Goal: Task Accomplishment & Management: Manage account settings

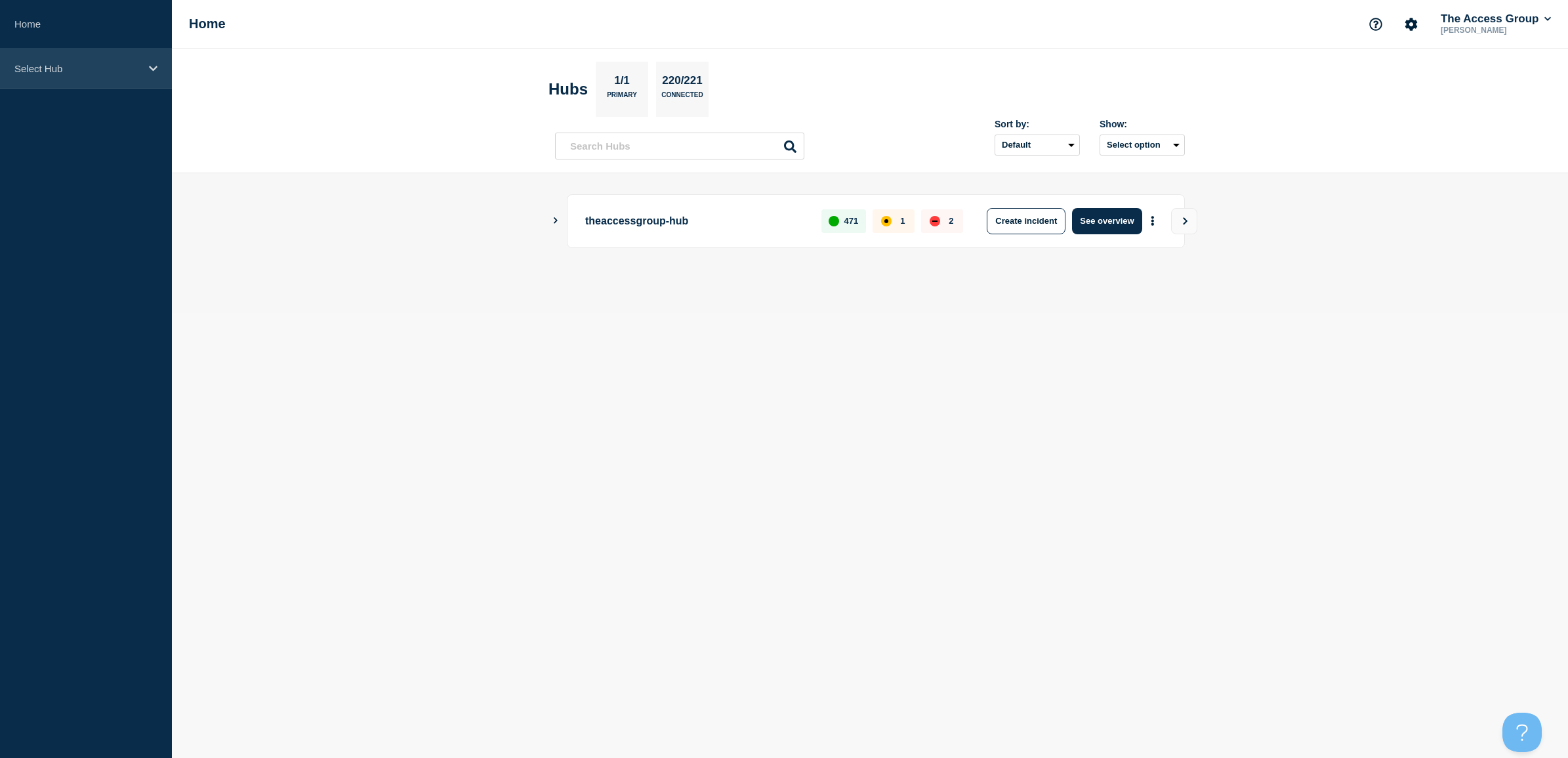
click at [31, 55] on div "Select Hub" at bounding box center [85, 68] width 172 height 40
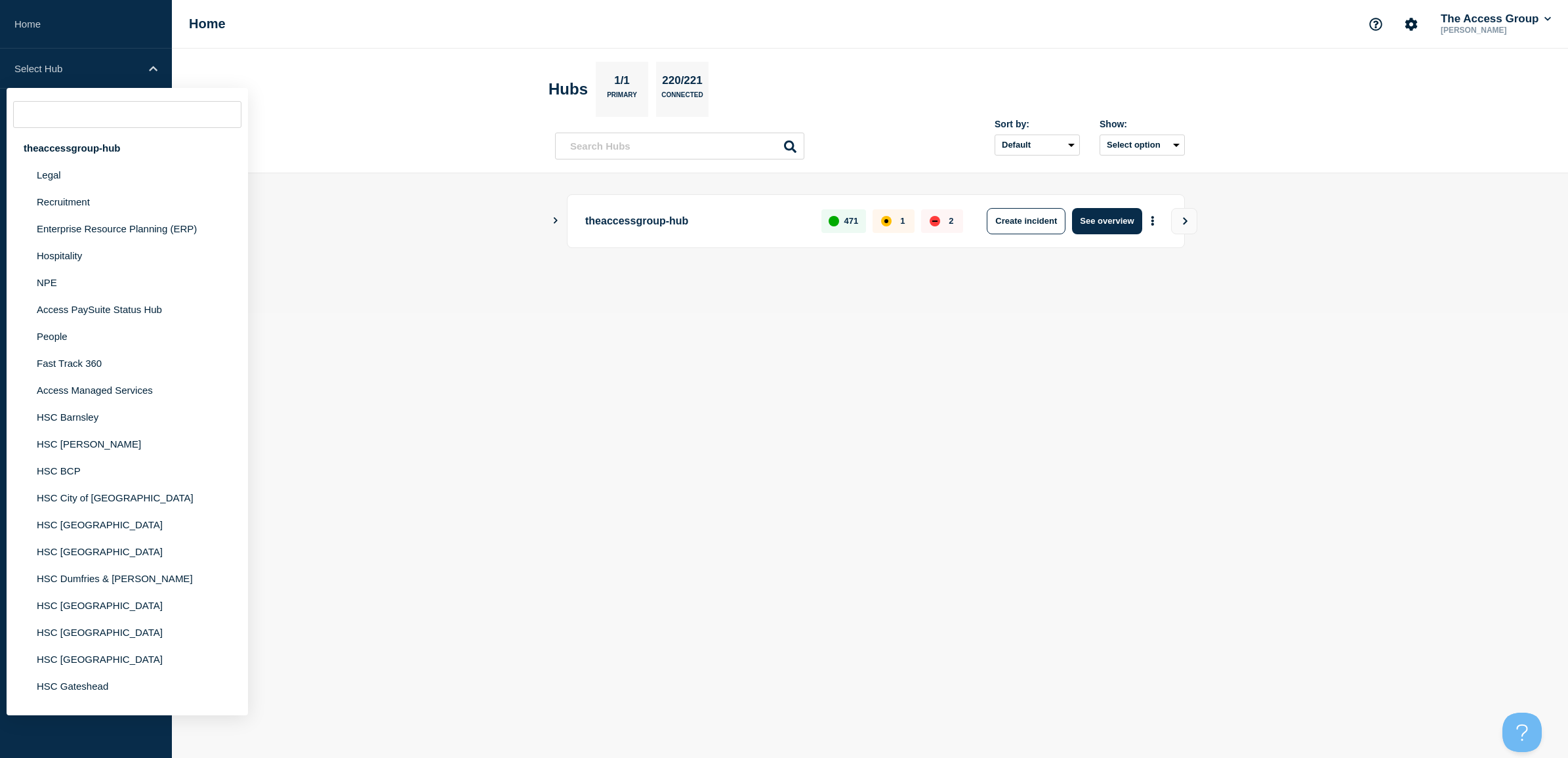
click at [382, 136] on header "Hubs 1/1 Primary 220/221 Connected Sort by: Default Last added Last updated Mos…" at bounding box center [869, 110] width 1396 height 124
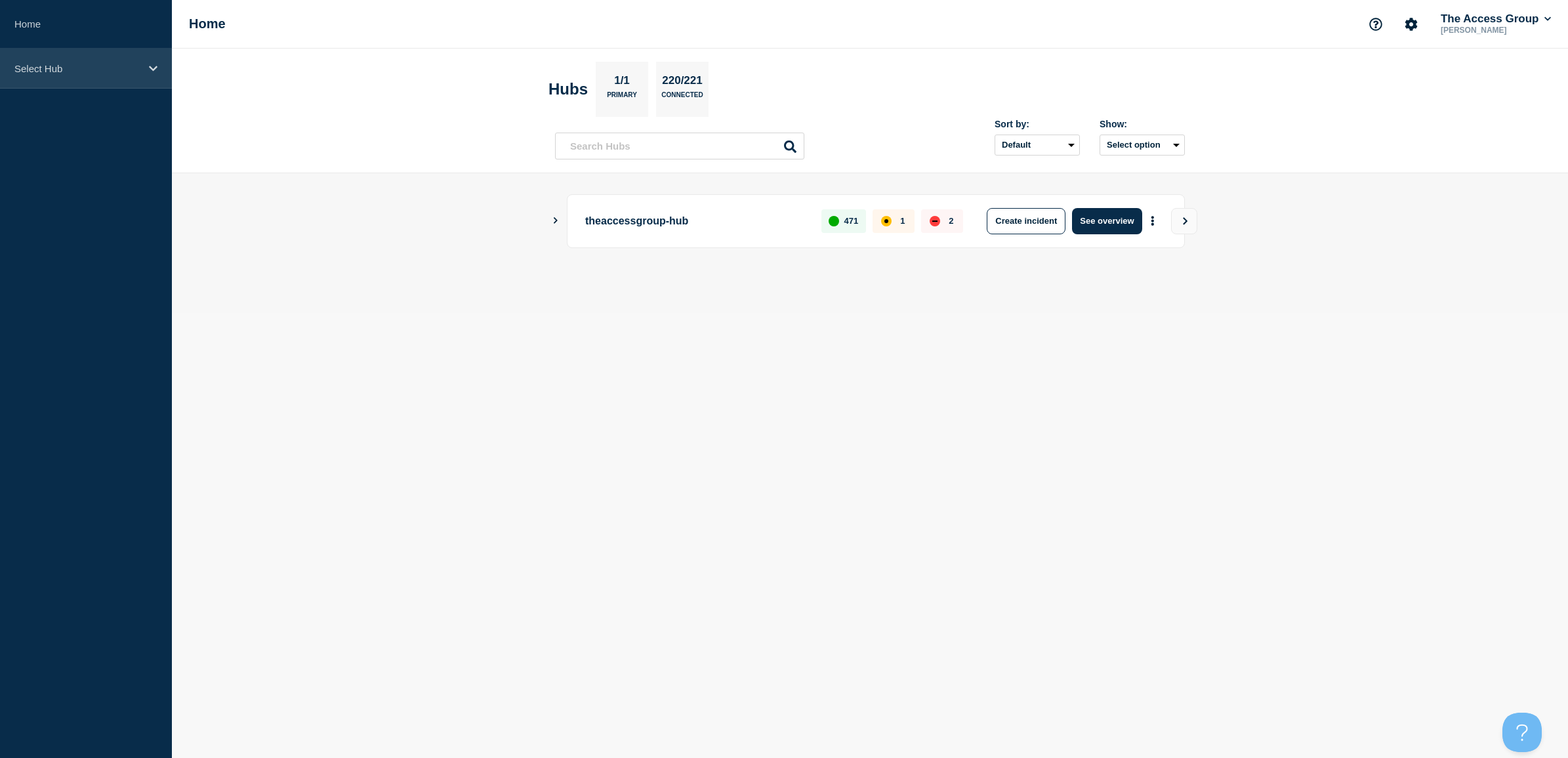
click at [82, 72] on p "Select Hub" at bounding box center [78, 69] width 126 height 11
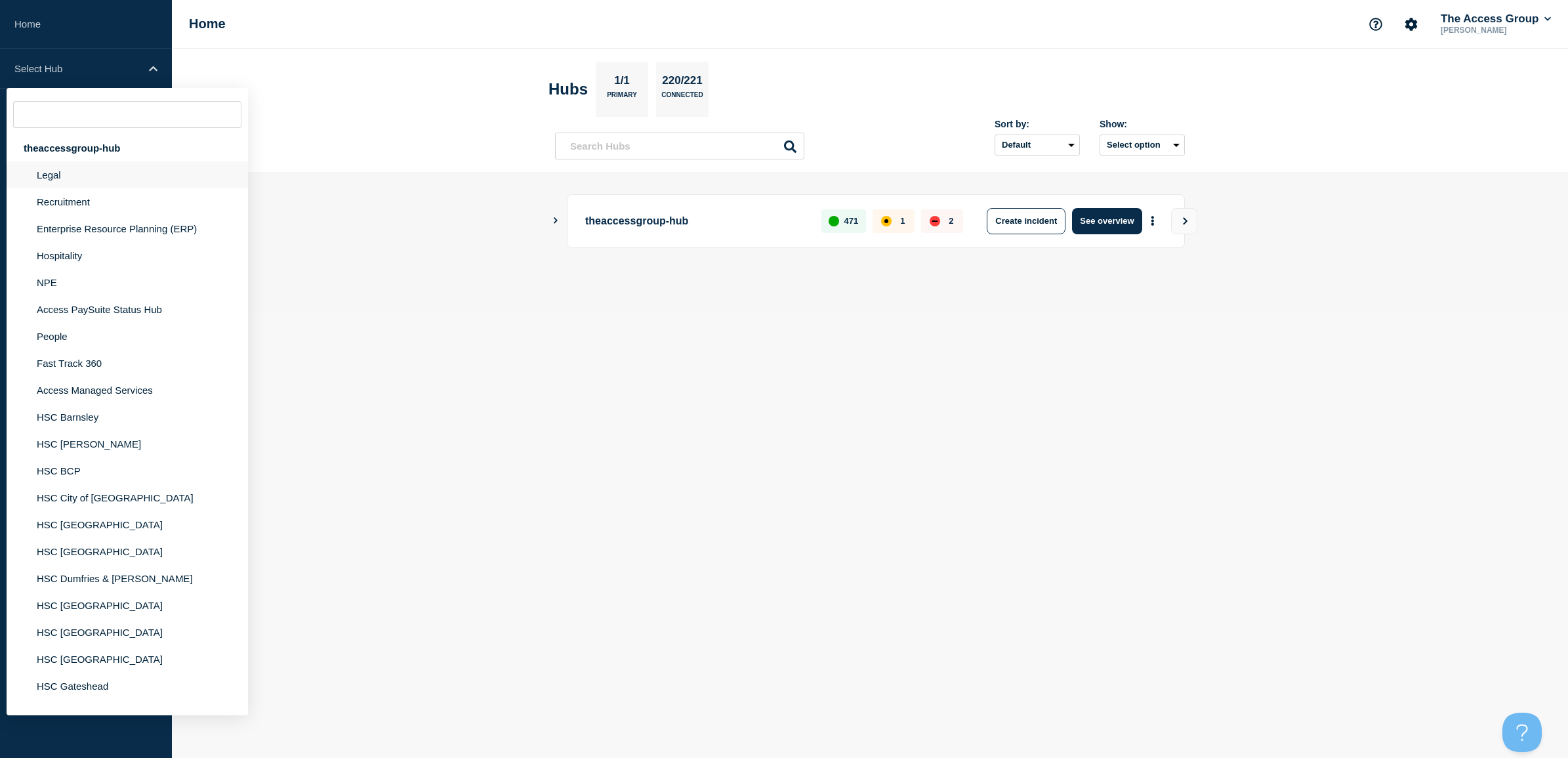
click at [72, 178] on li "Legal" at bounding box center [127, 174] width 241 height 27
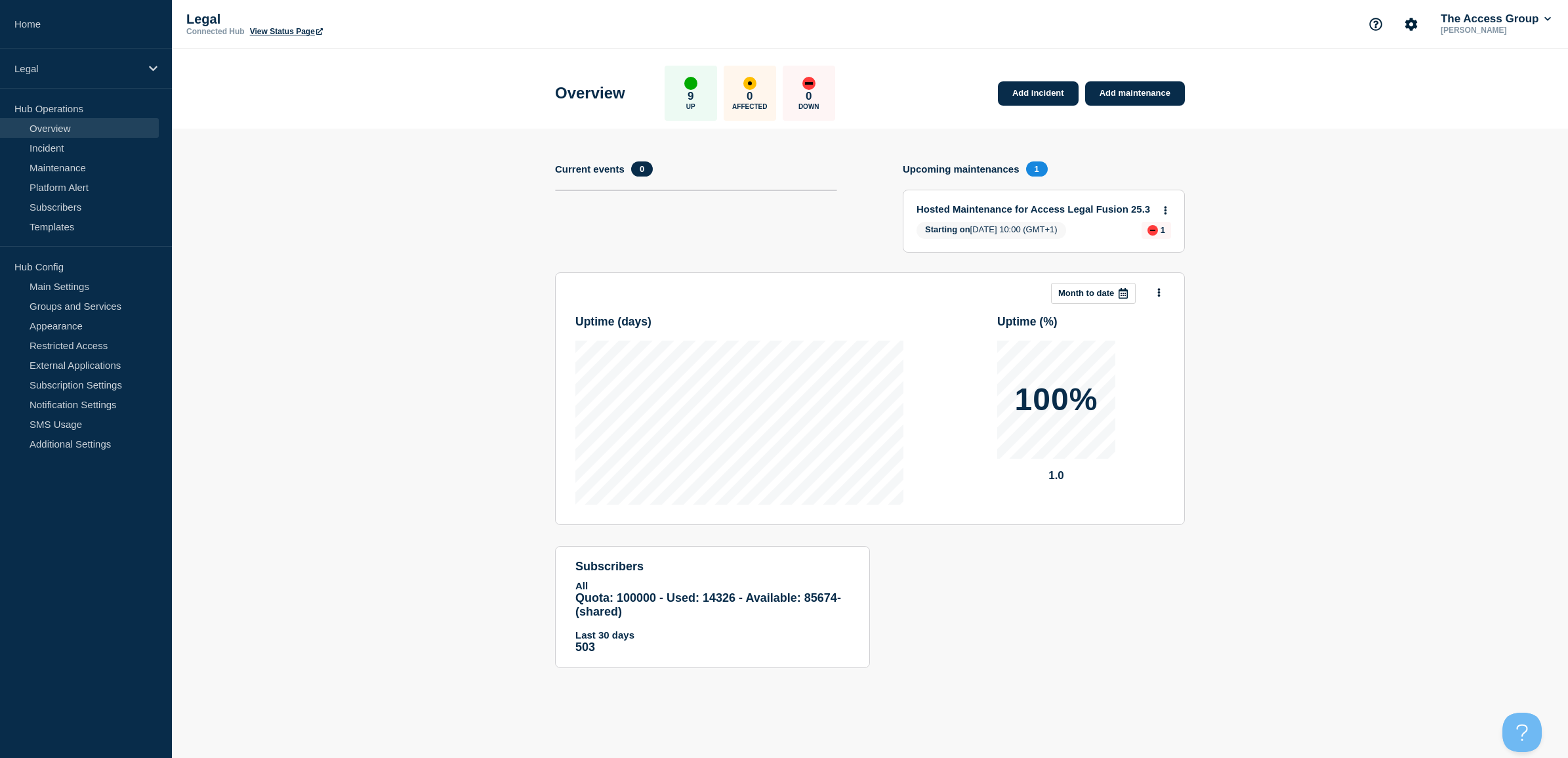
click at [275, 282] on section "Add incident Add maintenance Current events 0 Upcoming maintenances 1 Hosted Ma…" at bounding box center [869, 408] width 1396 height 559
click at [143, 71] on div "Legal" at bounding box center [85, 68] width 172 height 40
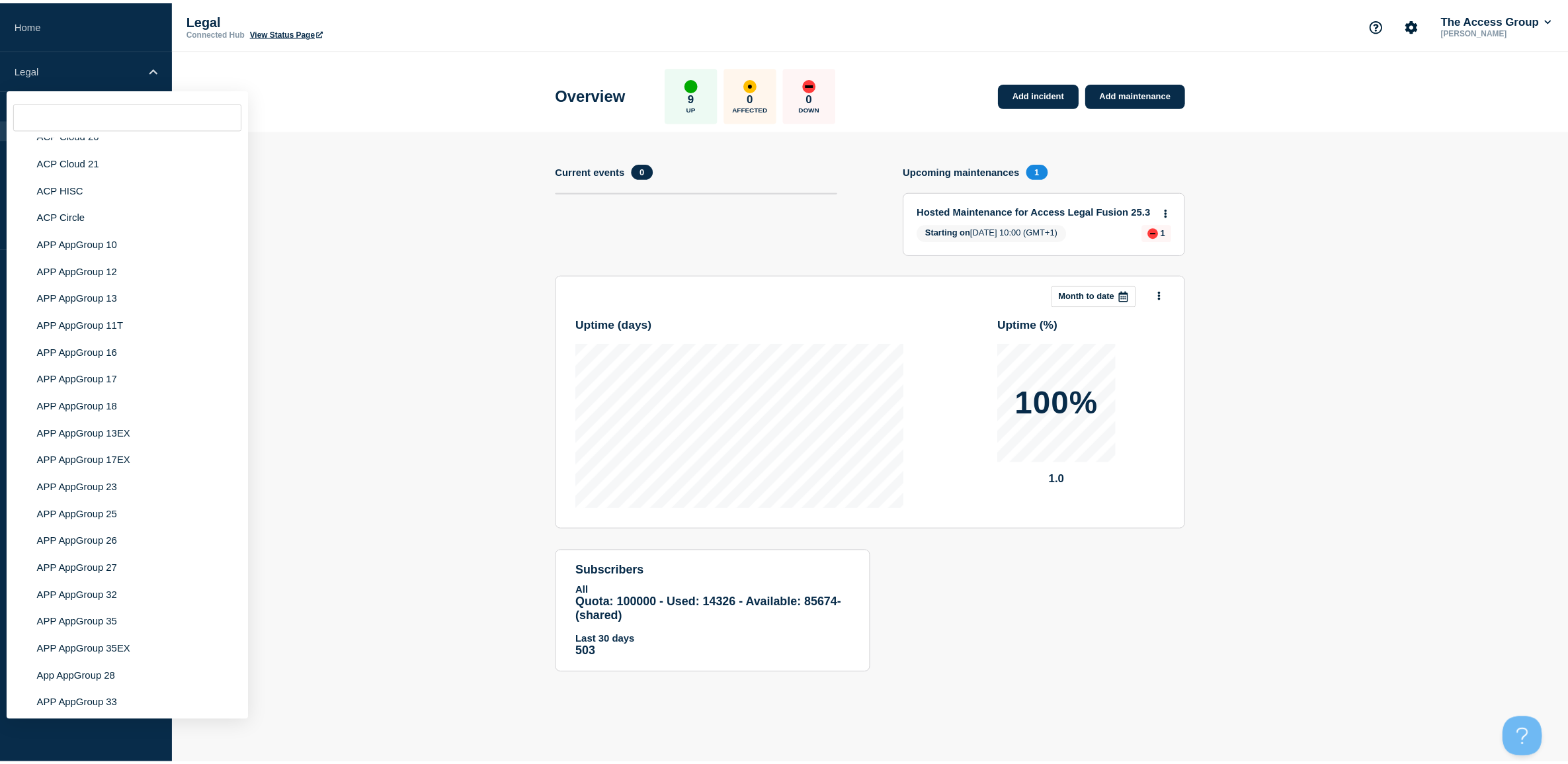
scroll to position [3689, 0]
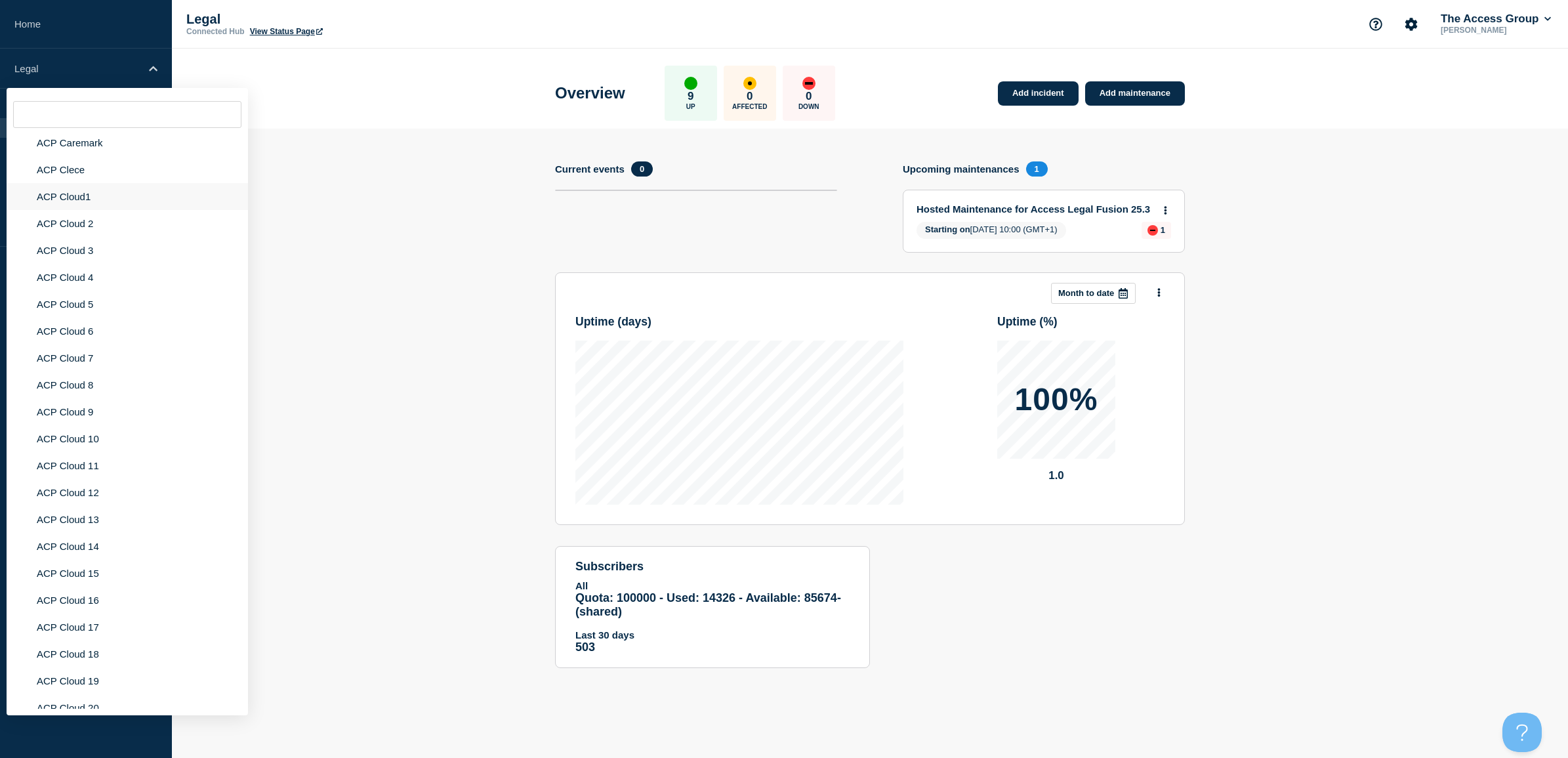
click at [105, 210] on li "ACP Cloud1" at bounding box center [127, 196] width 241 height 27
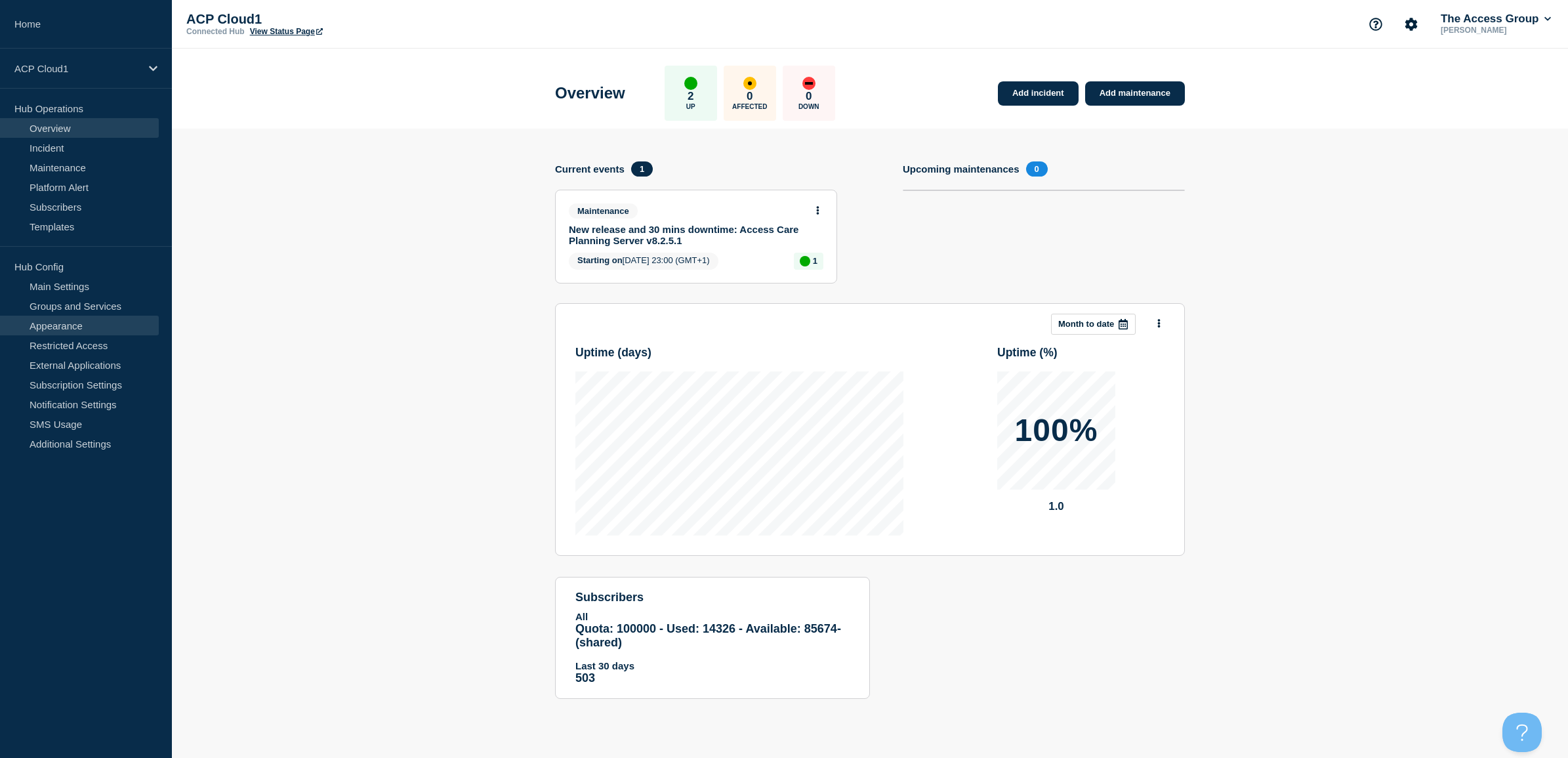
click at [91, 322] on link "Appearance" at bounding box center [79, 325] width 159 height 19
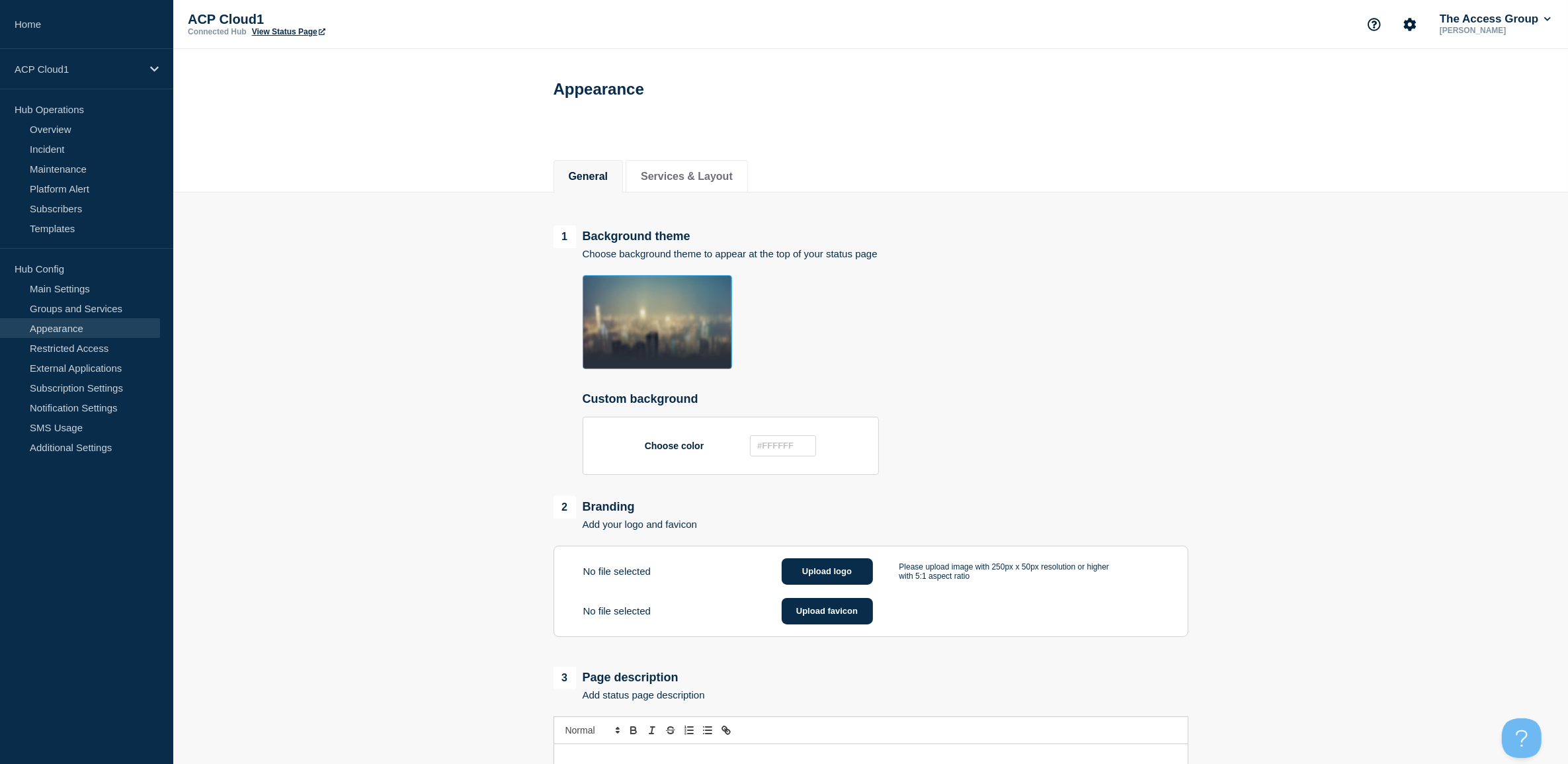
scroll to position [82, 0]
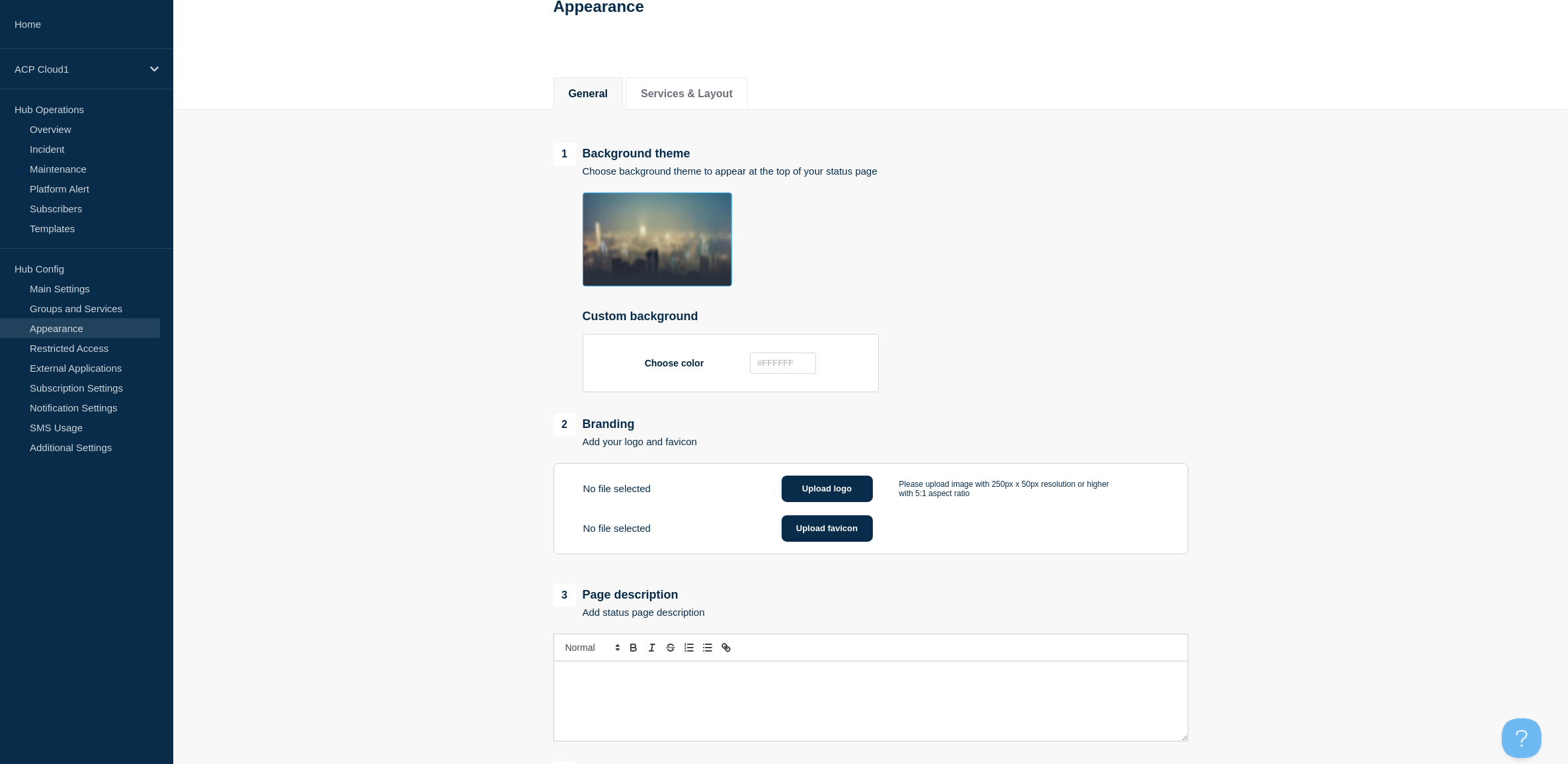
click at [960, 288] on ul at bounding box center [885, 240] width 606 height 96
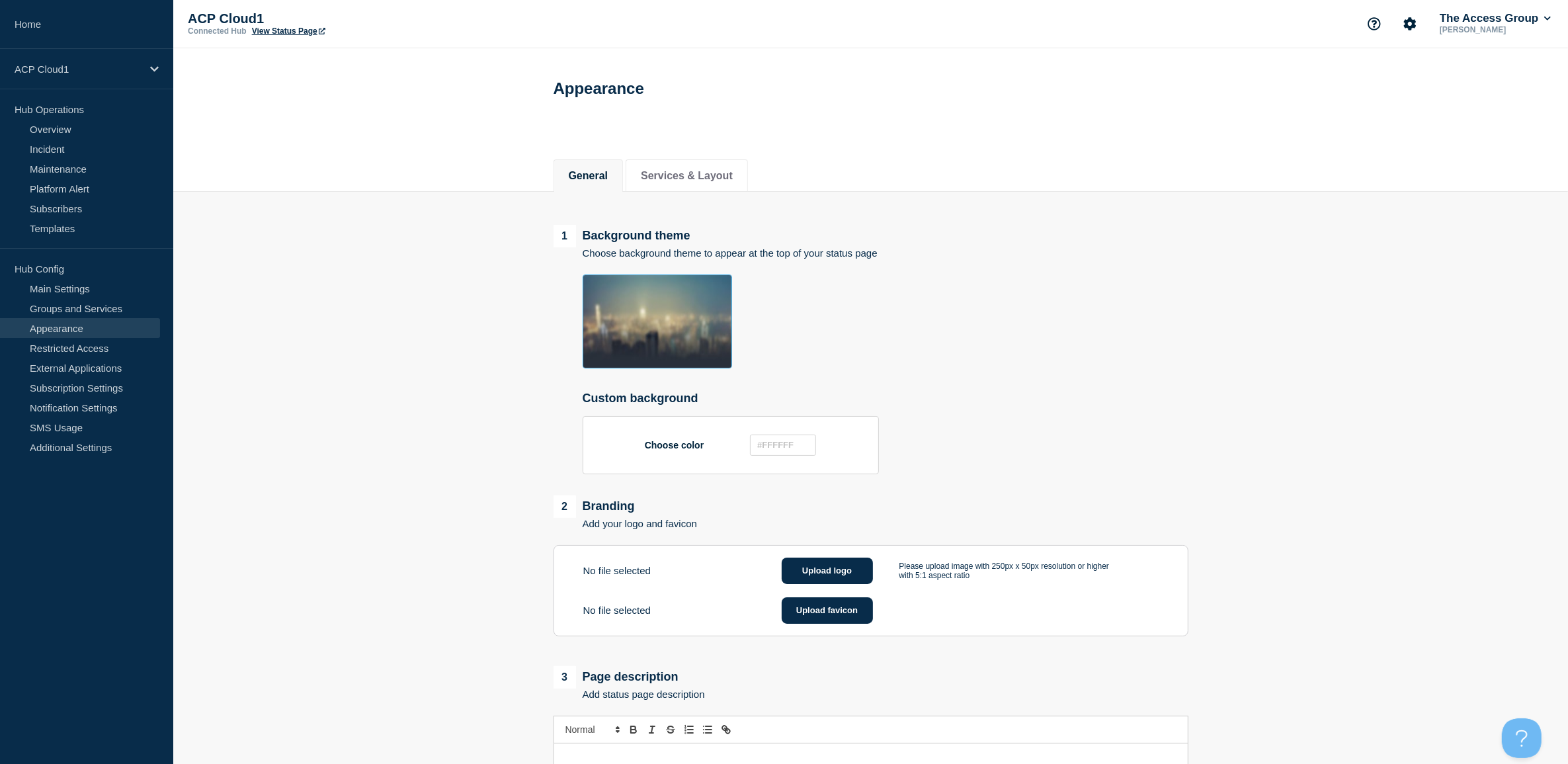
scroll to position [0, 0]
click at [70, 67] on p "ACP Cloud1" at bounding box center [79, 69] width 127 height 11
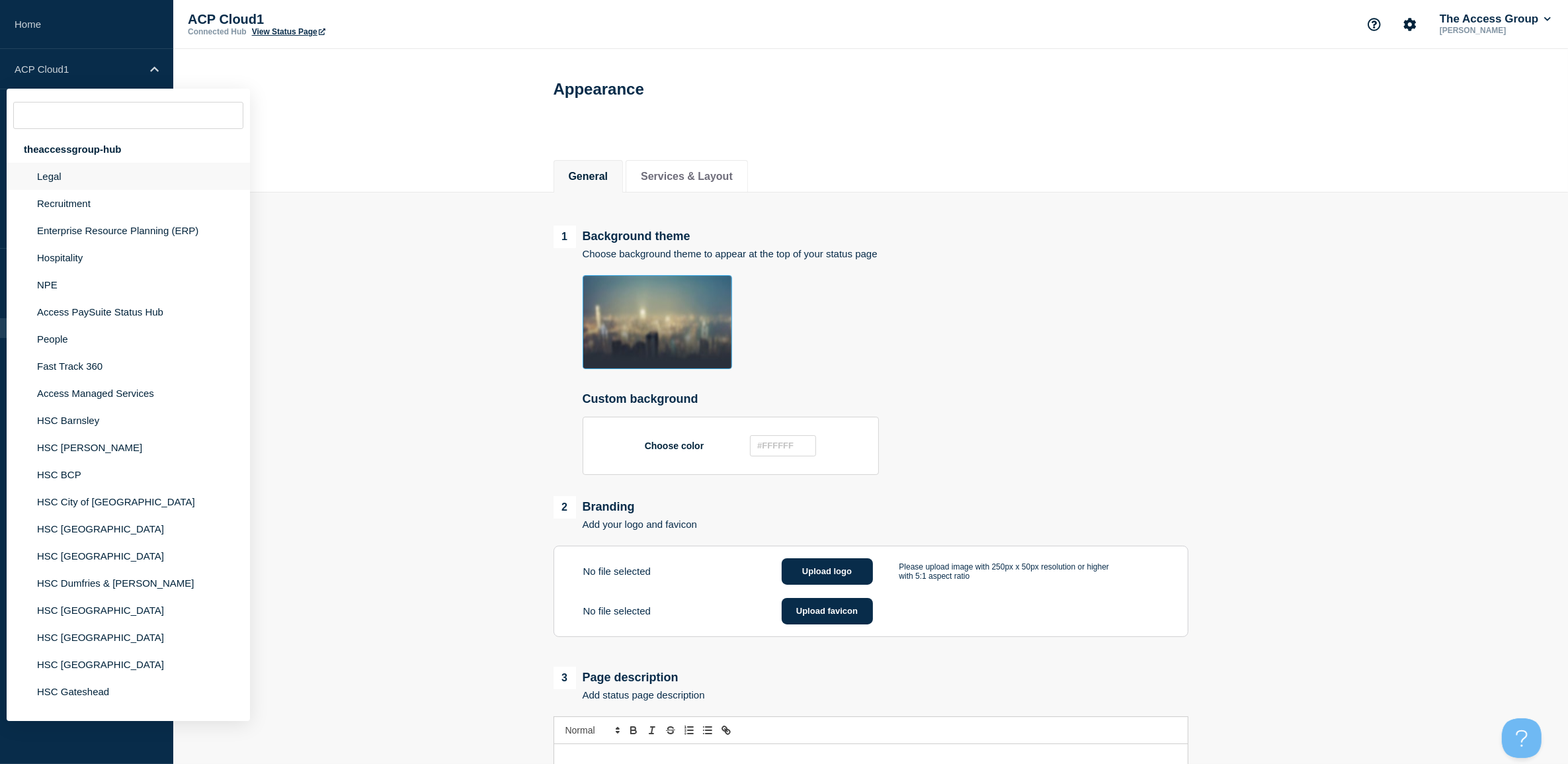
click at [69, 177] on li "Legal" at bounding box center [128, 176] width 243 height 27
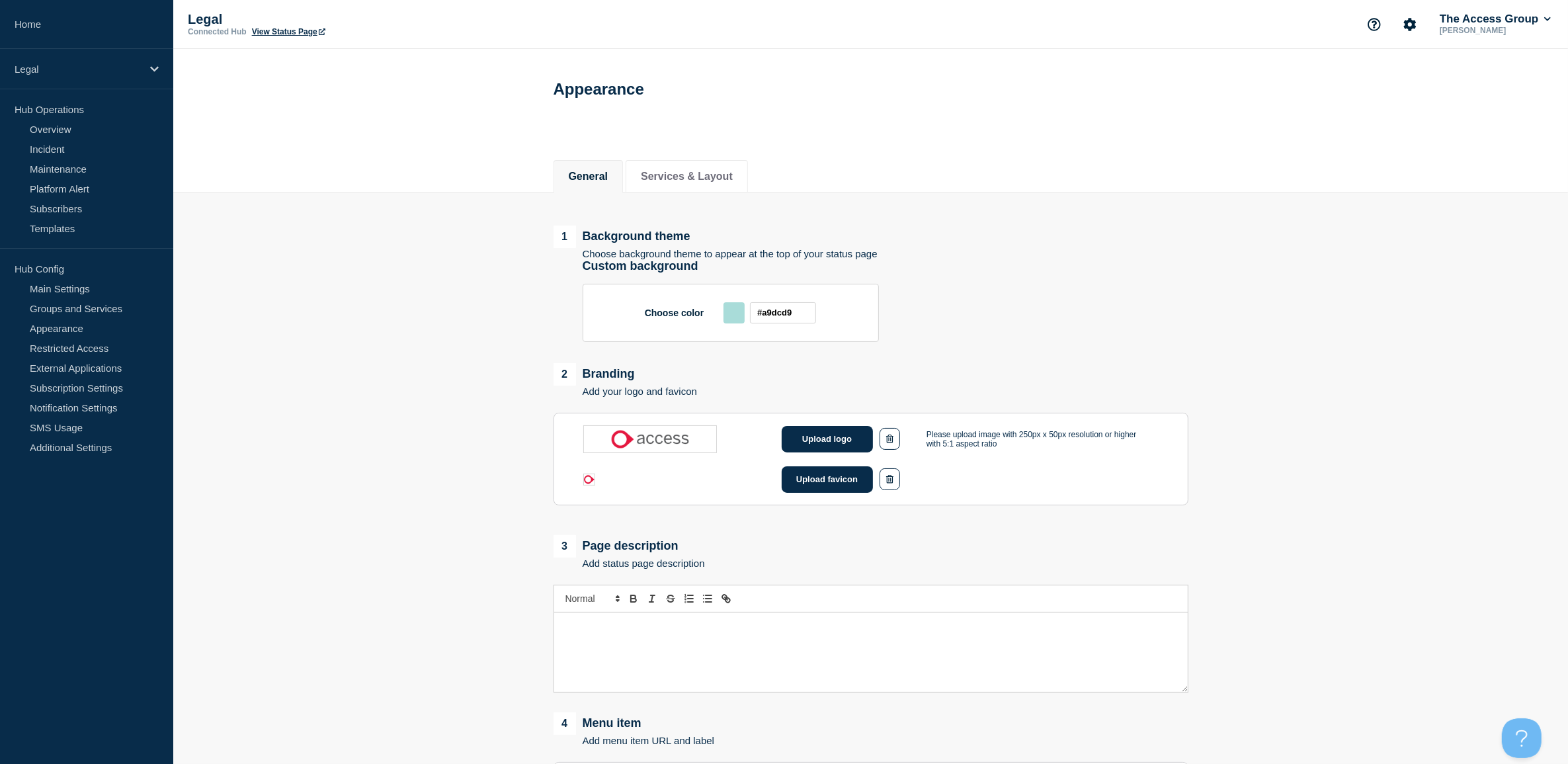
click at [367, 324] on main "1 Background theme Choose background theme to appear at the top of your status …" at bounding box center [870, 663] width 1395 height 941
click at [1409, 24] on icon "Account settings" at bounding box center [1410, 24] width 13 height 13
click at [1410, 78] on link "Team Members" at bounding box center [1408, 78] width 68 height 11
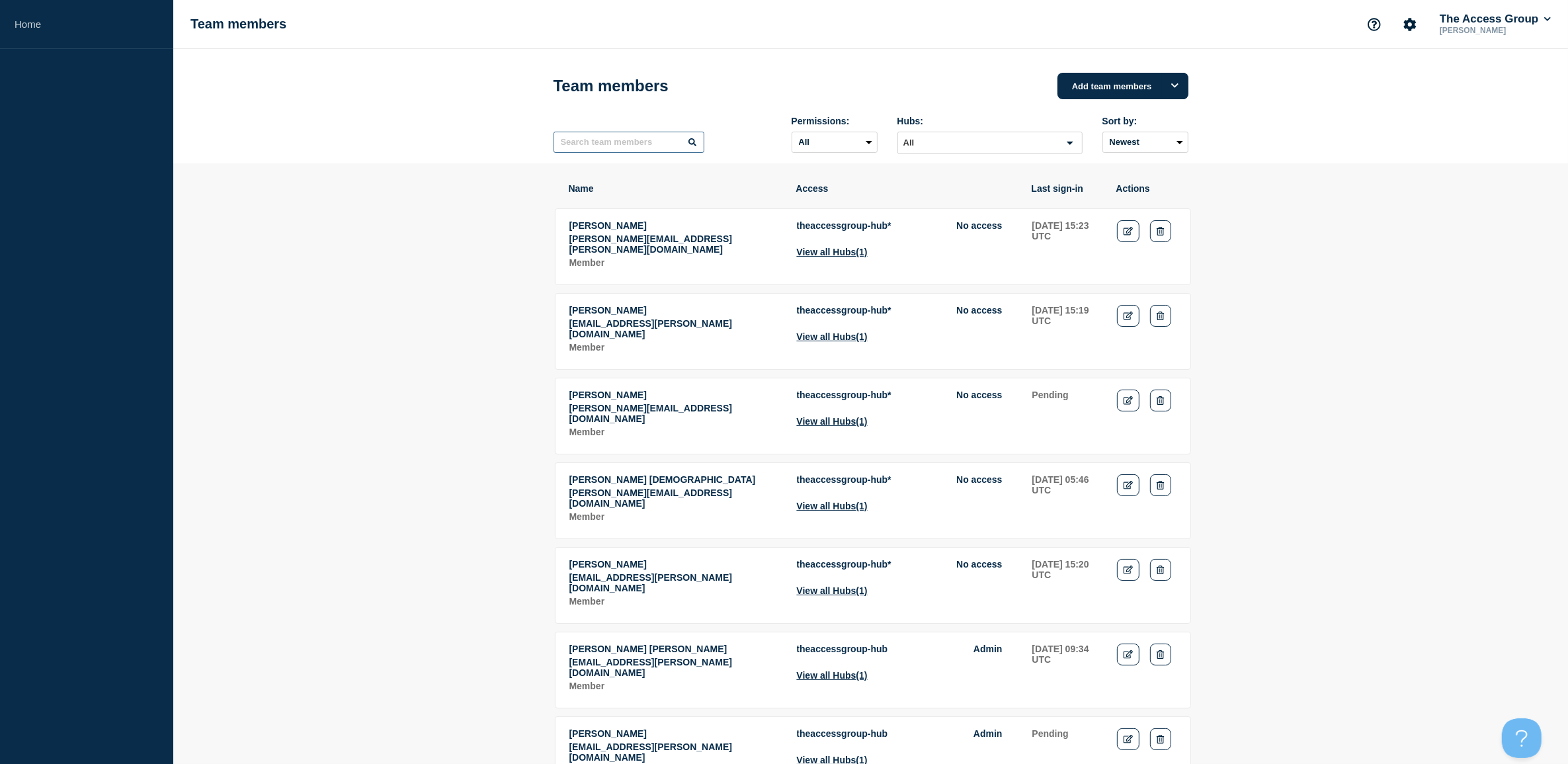
click at [648, 147] on input "text" at bounding box center [628, 142] width 151 height 22
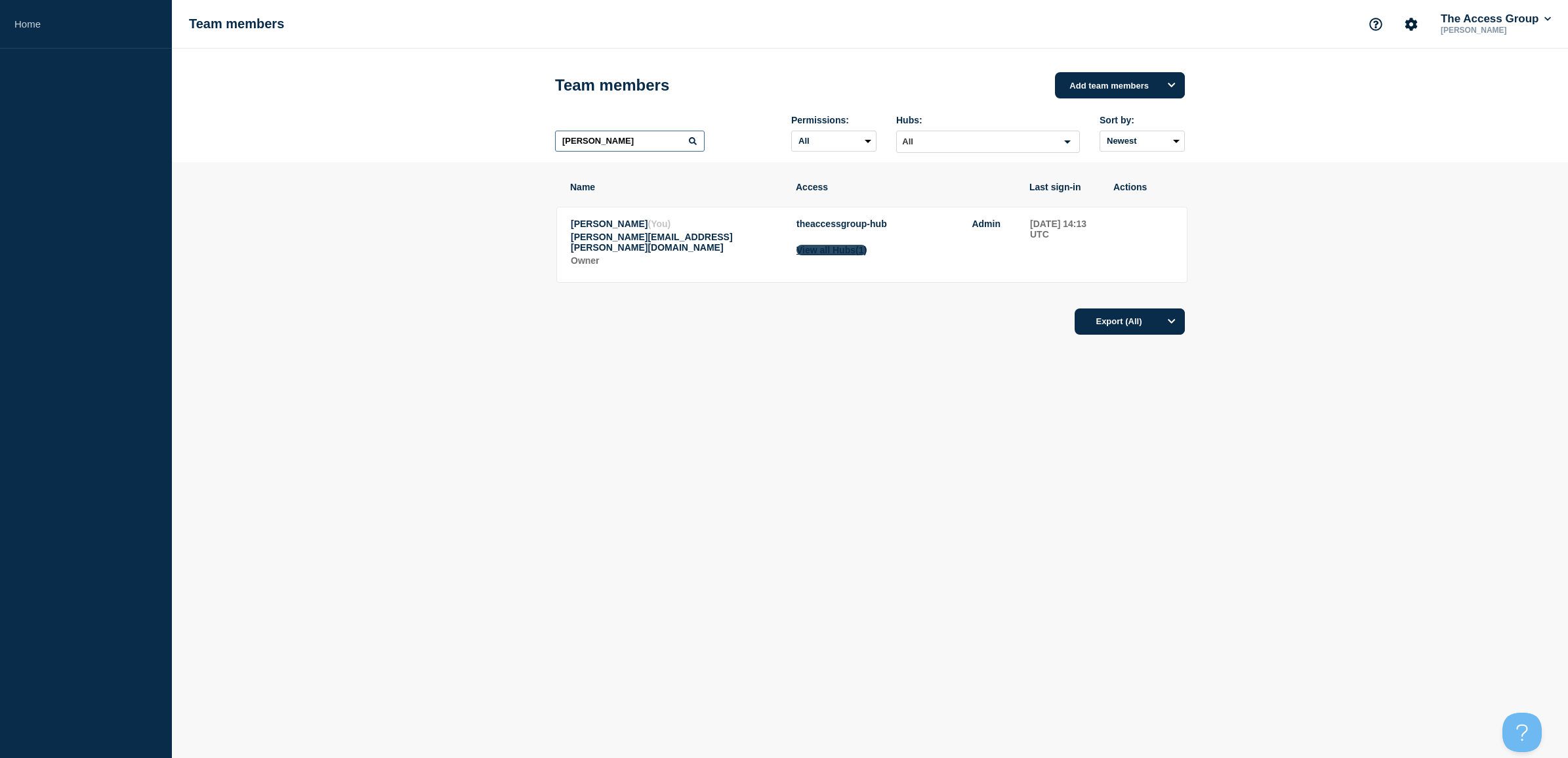
type input "[PERSON_NAME]"
click at [867, 254] on span "(1)" at bounding box center [861, 250] width 11 height 10
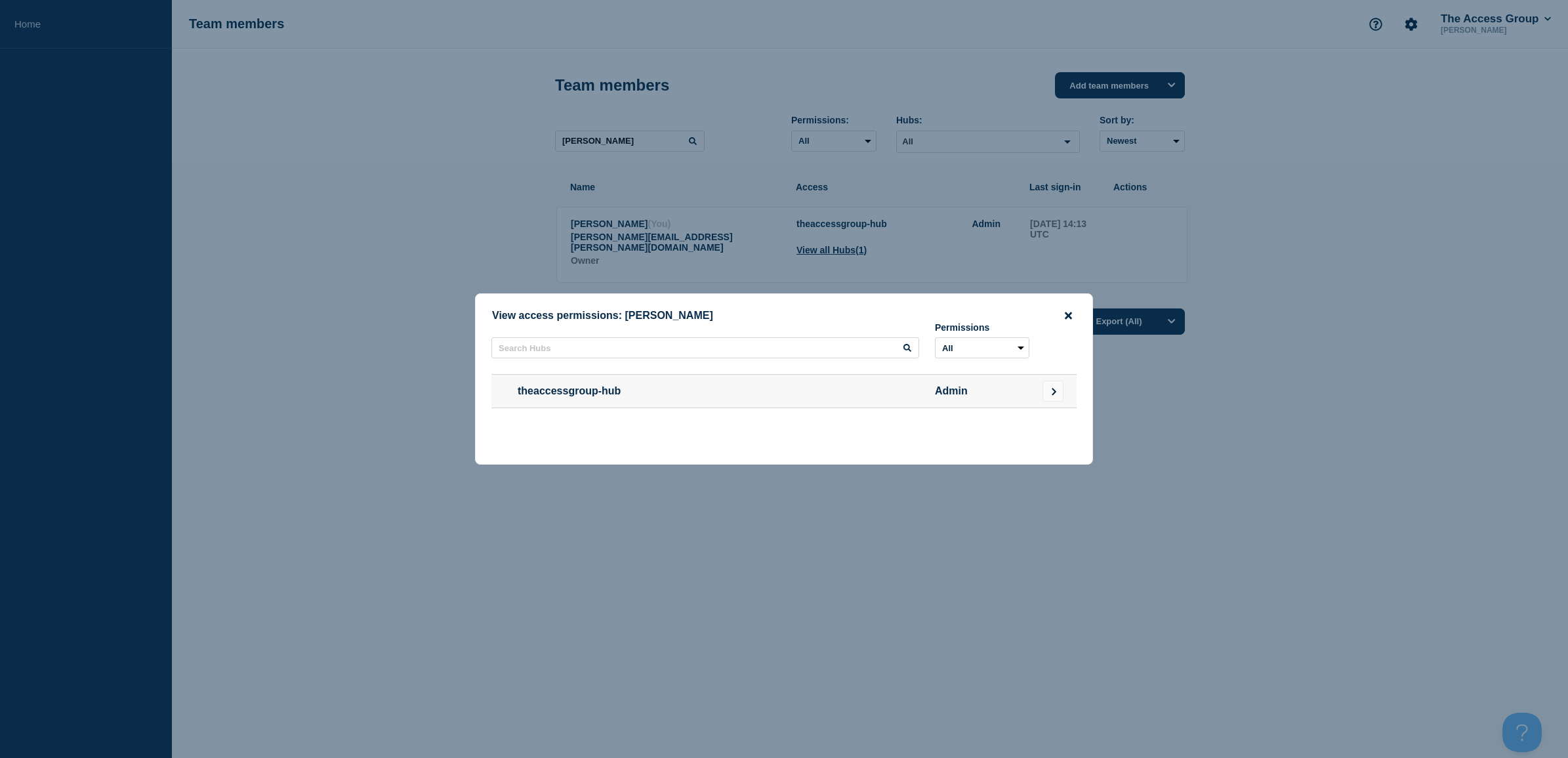
click at [1069, 313] on icon "close button" at bounding box center [1068, 315] width 7 height 7
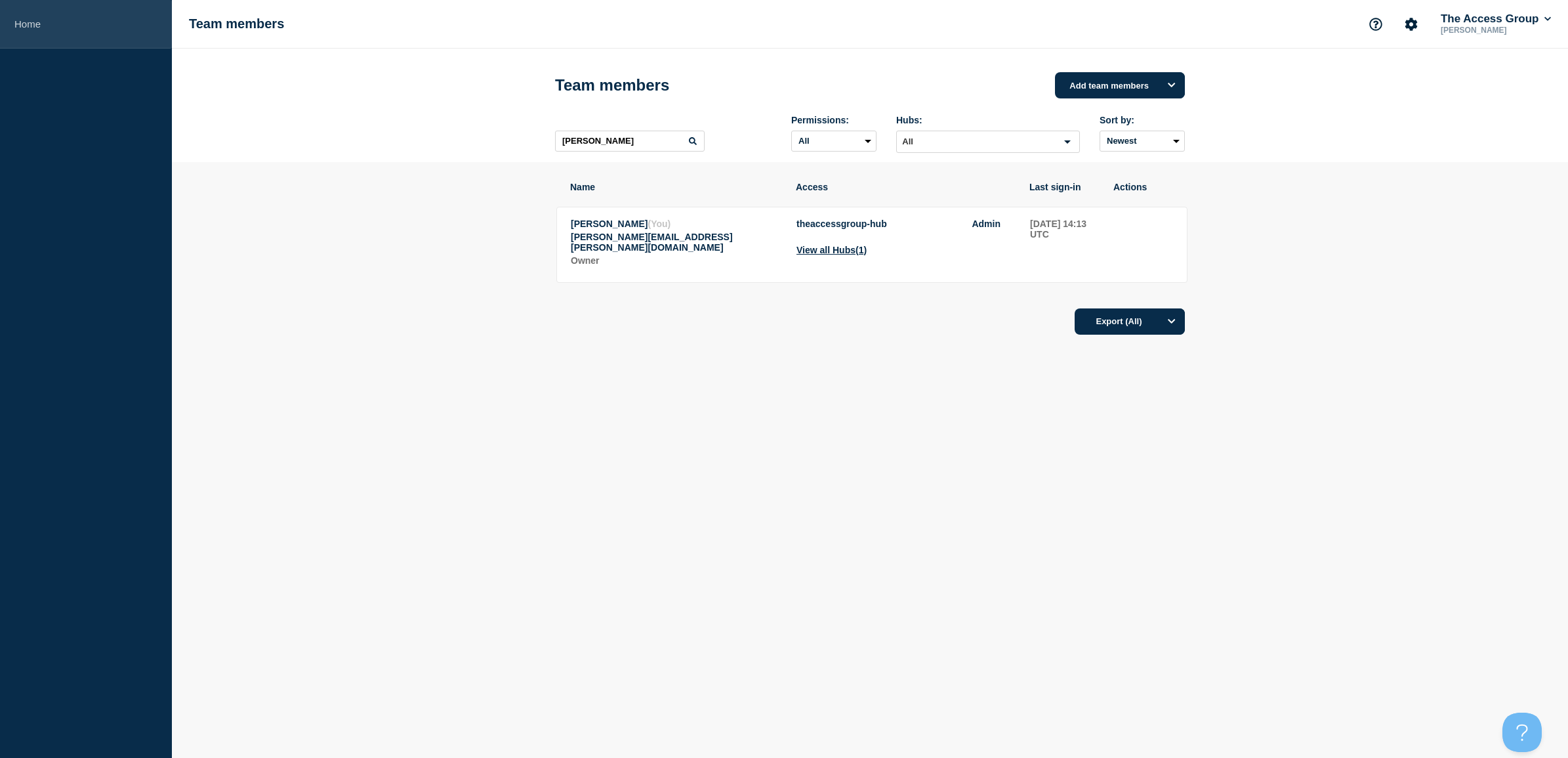
click at [32, 12] on link "Home" at bounding box center [85, 24] width 172 height 48
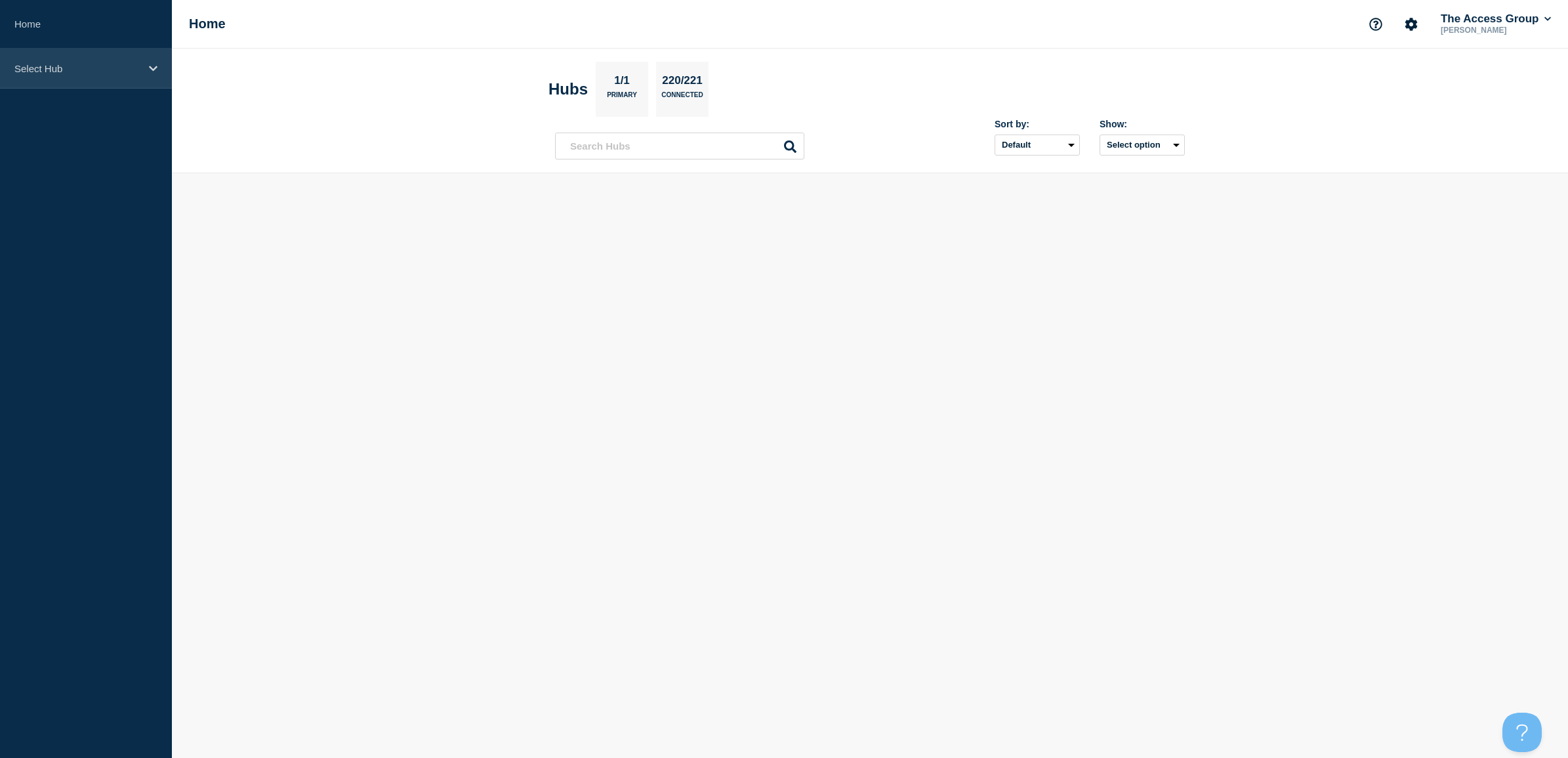
click at [32, 67] on p "Select Hub" at bounding box center [78, 69] width 126 height 11
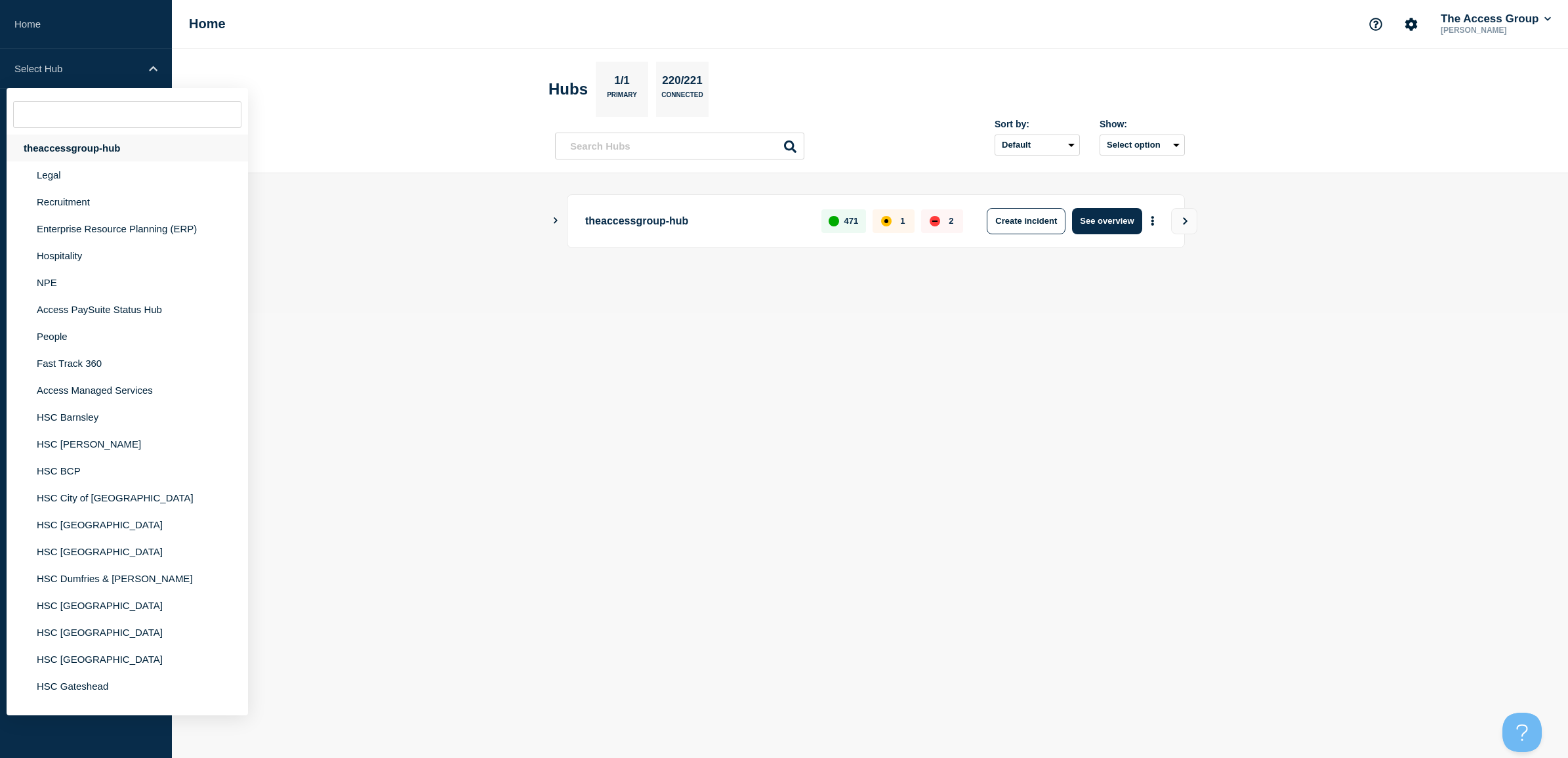
click at [44, 143] on div "theaccessgroup-hub" at bounding box center [127, 148] width 241 height 27
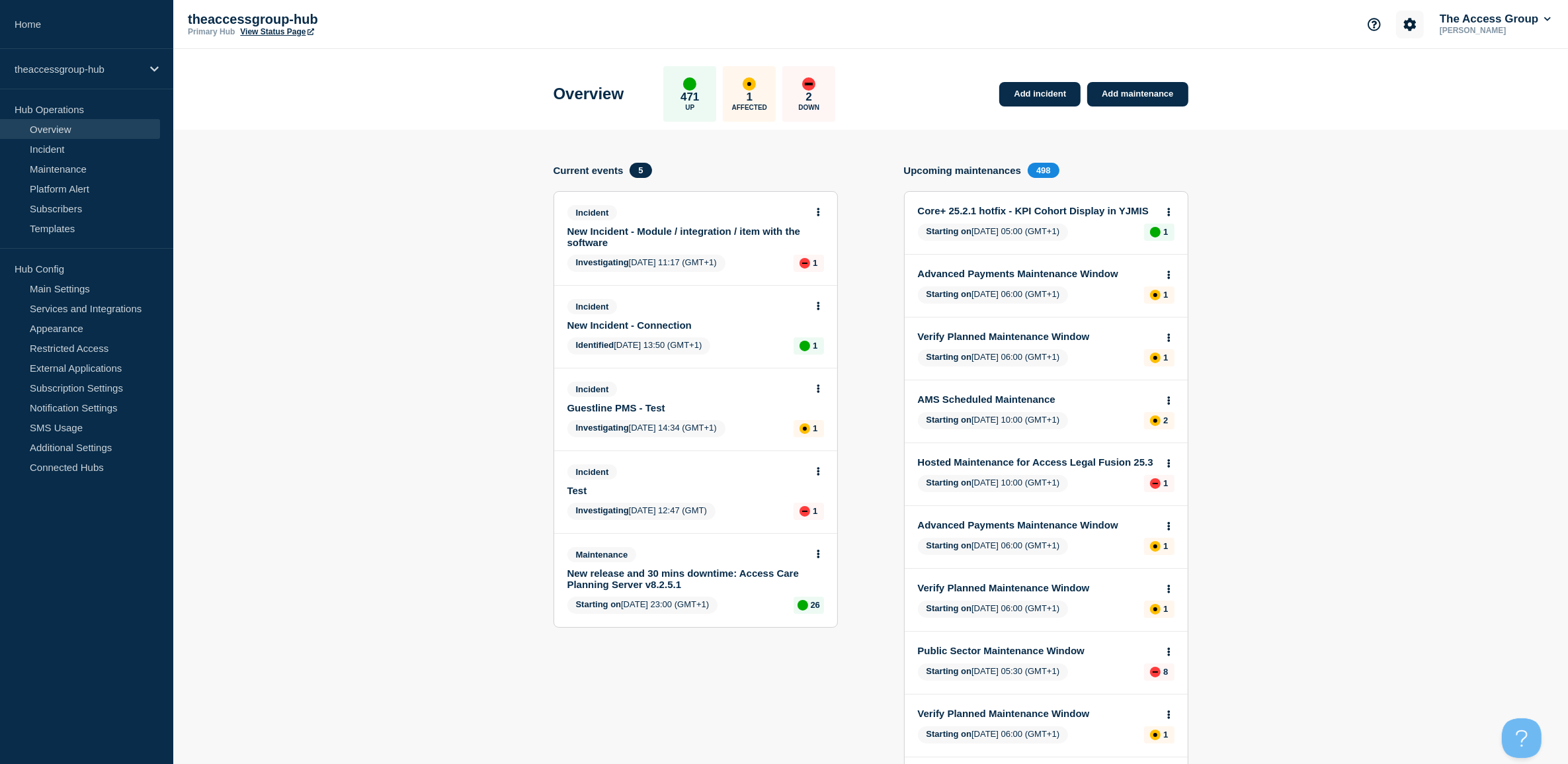
click at [1410, 23] on icon "Account settings" at bounding box center [1410, 23] width 12 height 12
